Goal: Use online tool/utility: Utilize a website feature to perform a specific function

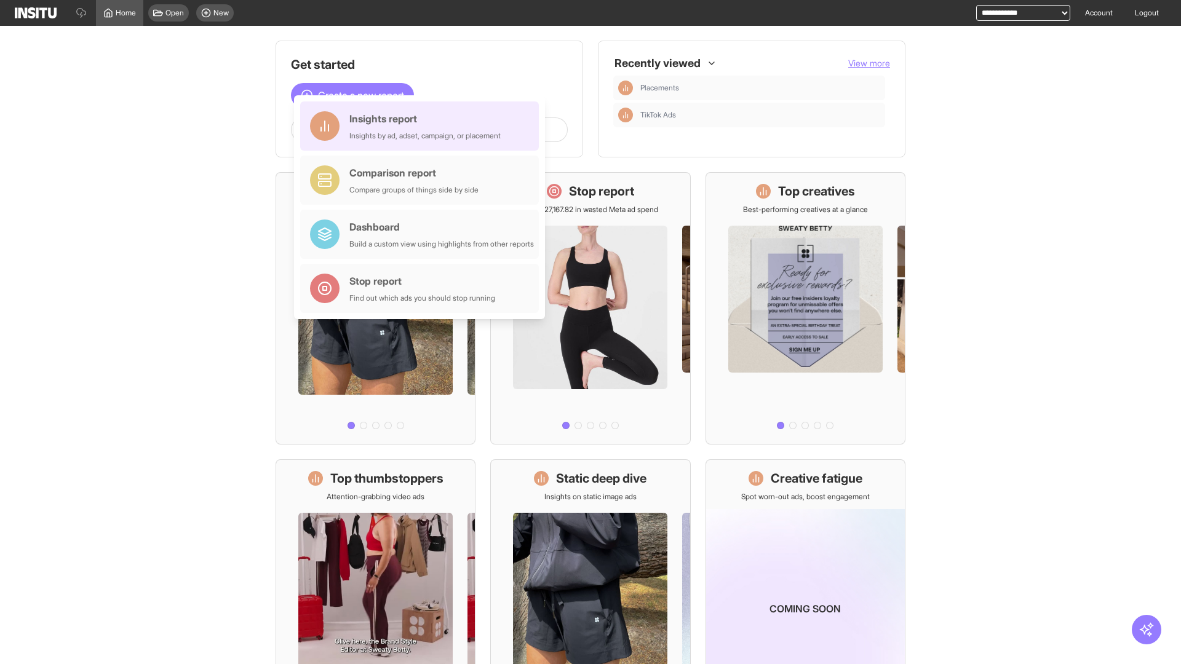
click at [423, 126] on div "Insights report Insights by ad, adset, campaign, or placement" at bounding box center [424, 126] width 151 height 30
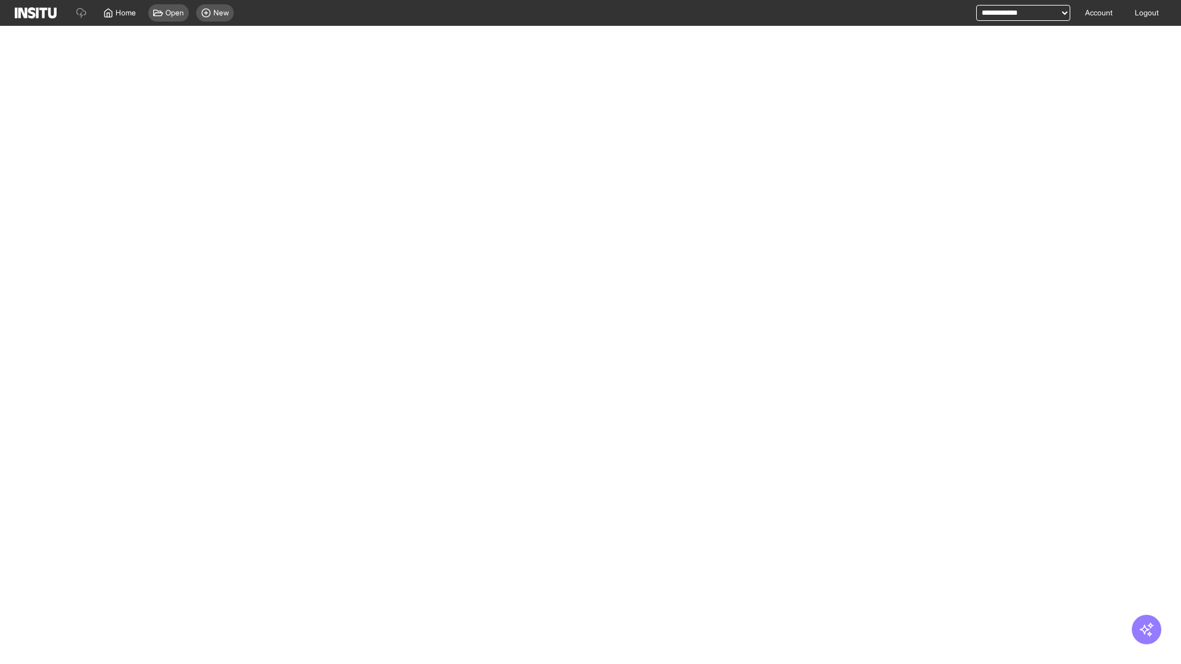
select select "**"
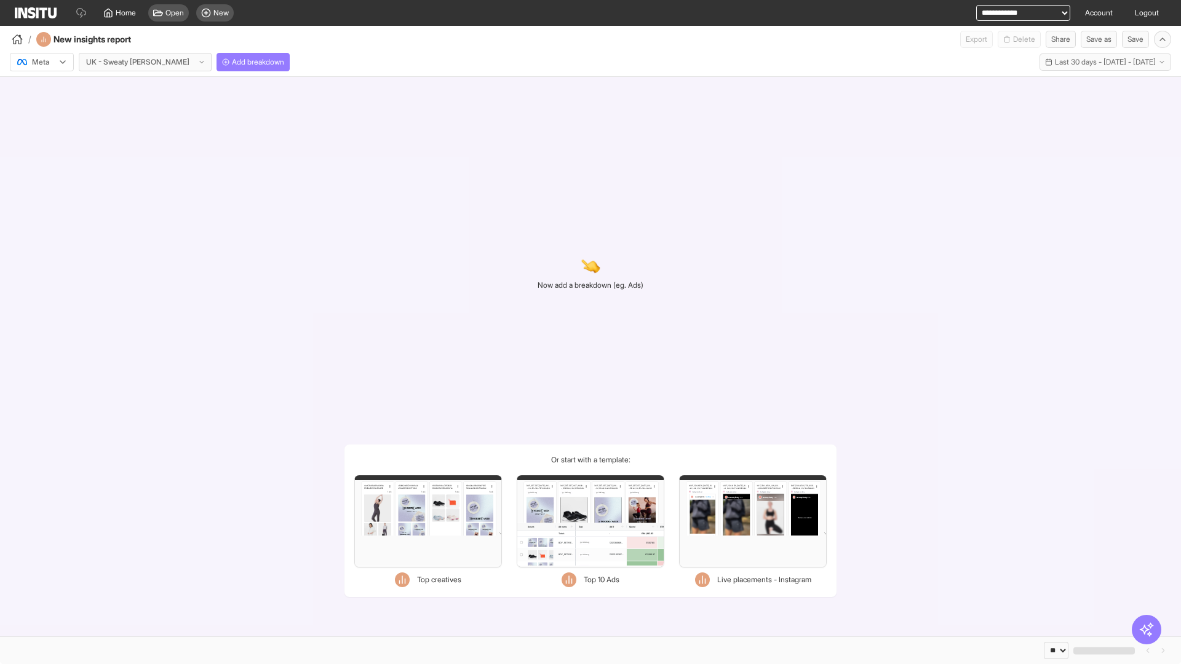
click at [42, 62] on div at bounding box center [33, 62] width 34 height 12
click at [41, 89] on span "Meta" at bounding box center [41, 88] width 17 height 11
click at [232, 62] on span "Add breakdown" at bounding box center [258, 62] width 52 height 10
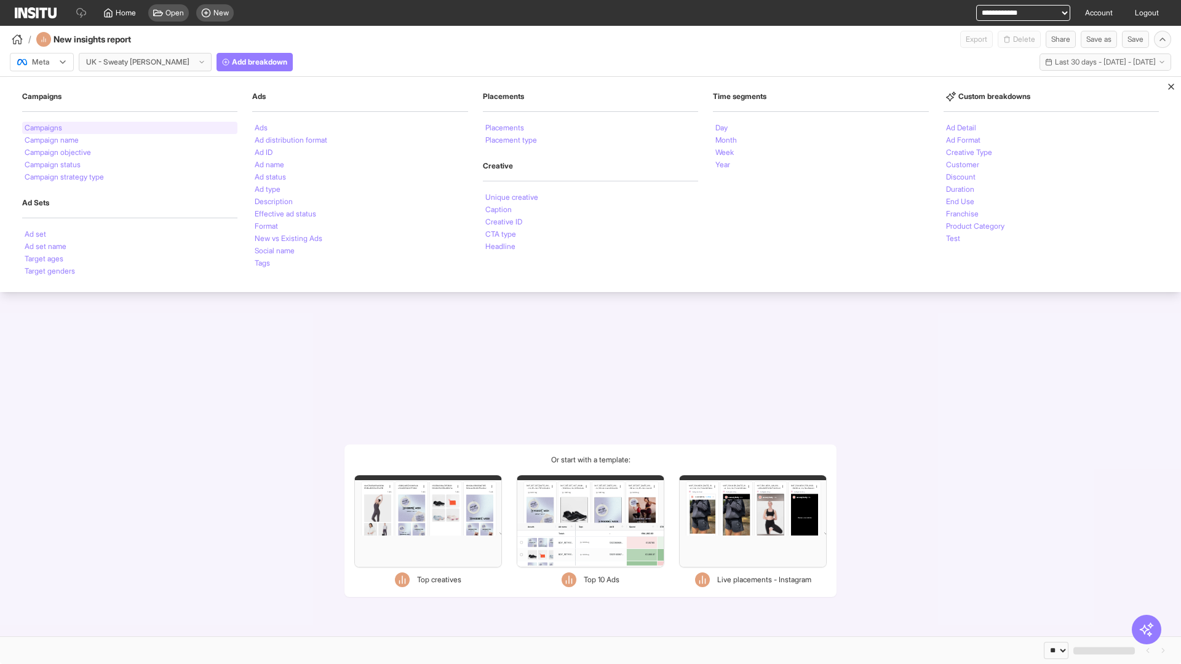
click at [44, 128] on li "Campaigns" at bounding box center [44, 127] width 38 height 7
